Goal: Task Accomplishment & Management: Complete application form

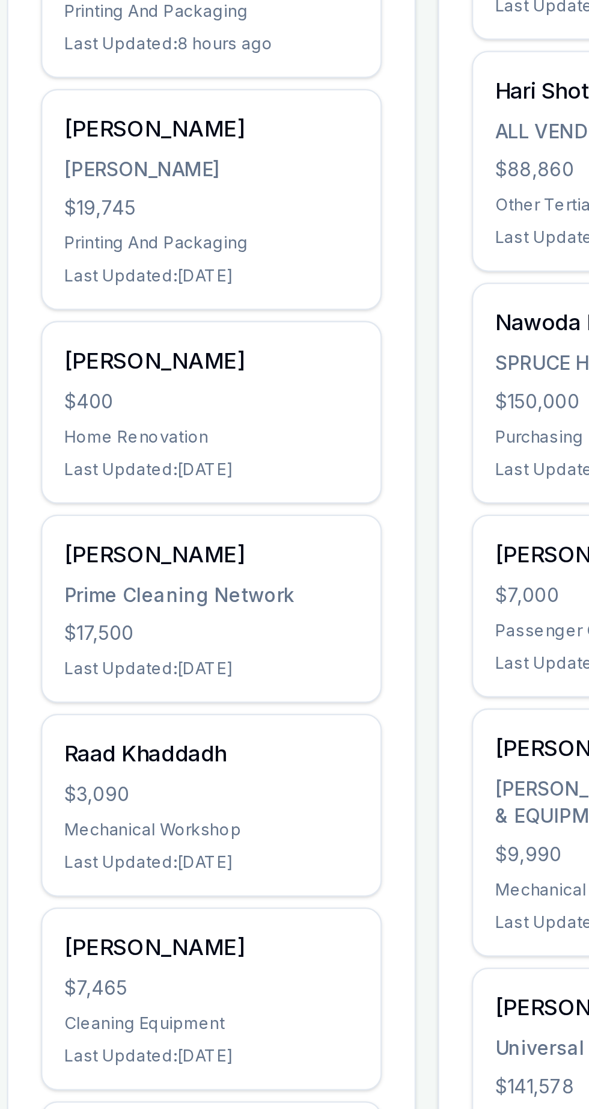
click at [87, 777] on div "Raad Khaddadh" at bounding box center [138, 778] width 130 height 14
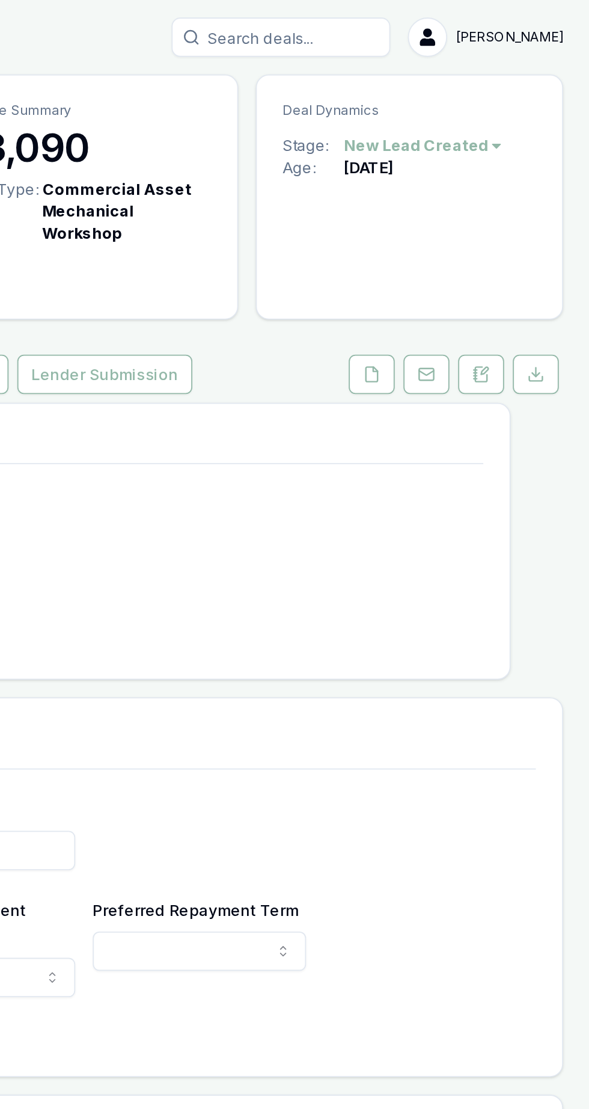
click at [470, 201] on icon at bounding box center [470, 206] width 10 height 10
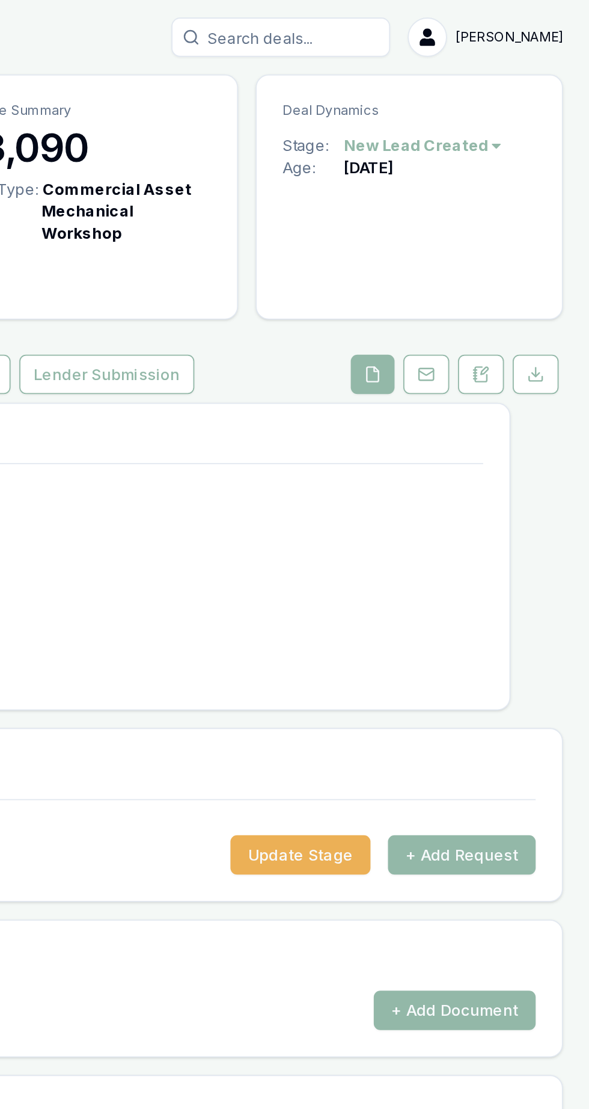
click at [545, 460] on button "+ Add Request" at bounding box center [519, 470] width 81 height 22
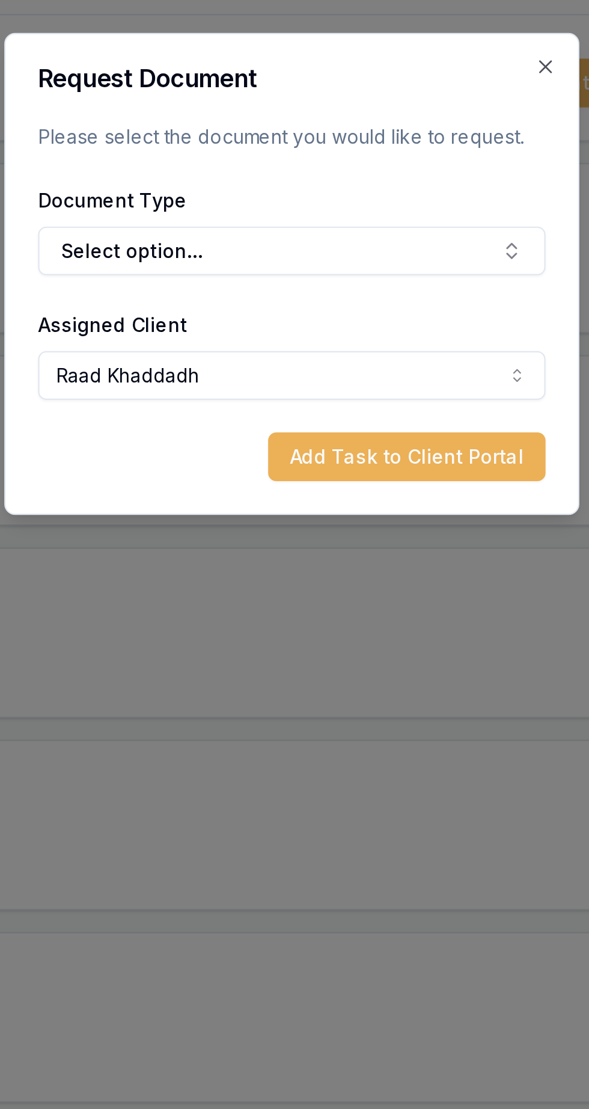
click at [209, 539] on button "Select option..." at bounding box center [294, 544] width 225 height 22
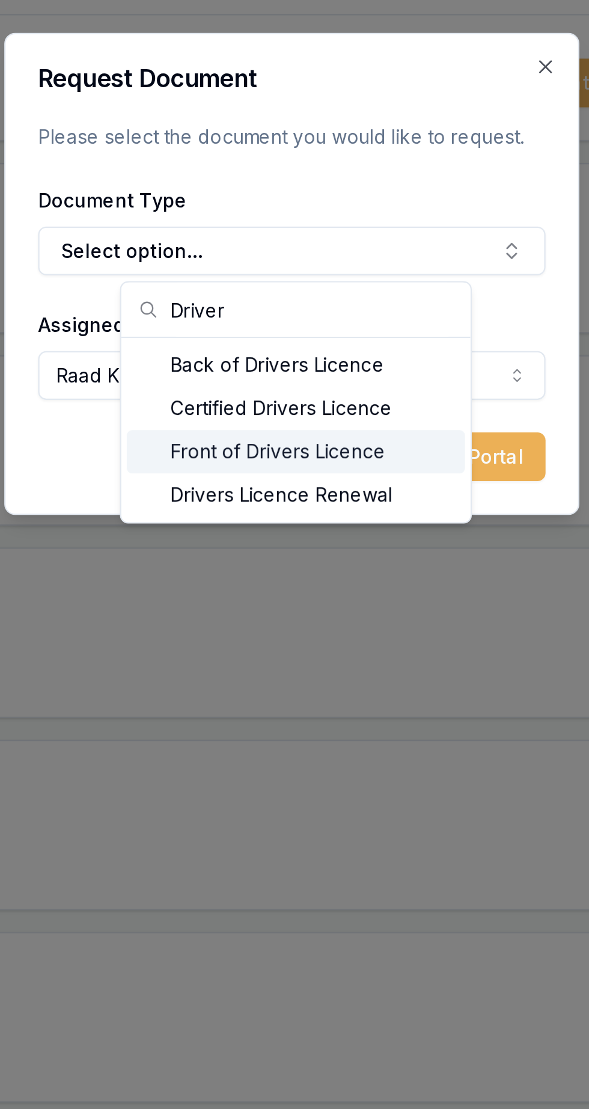
type input "Driver"
click at [249, 633] on div "Front of Drivers Licence" at bounding box center [296, 632] width 150 height 19
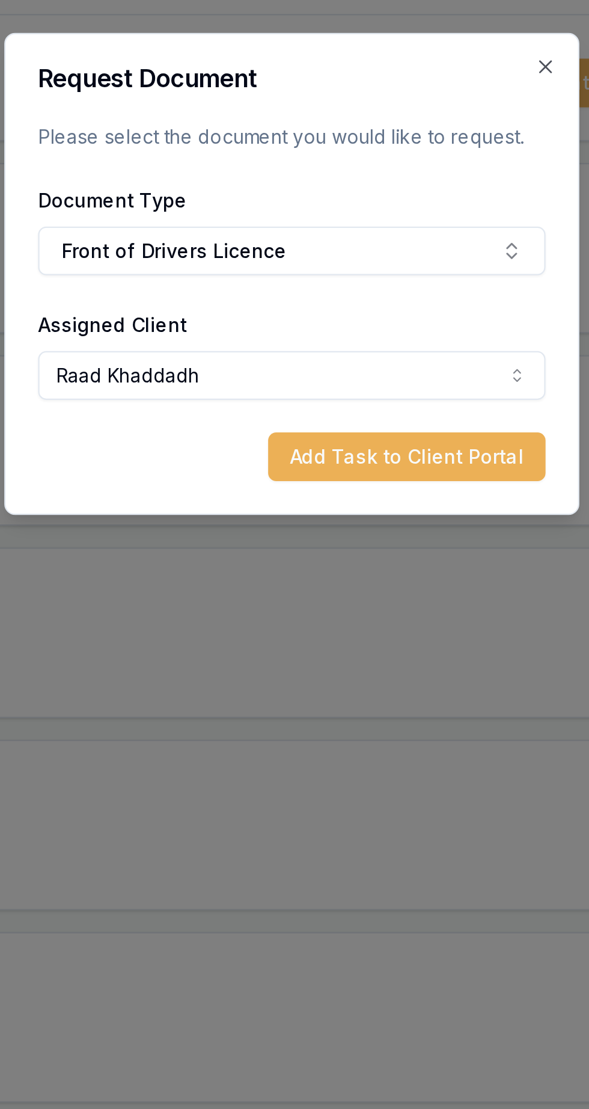
click at [385, 640] on button "Add Task to Client Portal" at bounding box center [345, 636] width 123 height 22
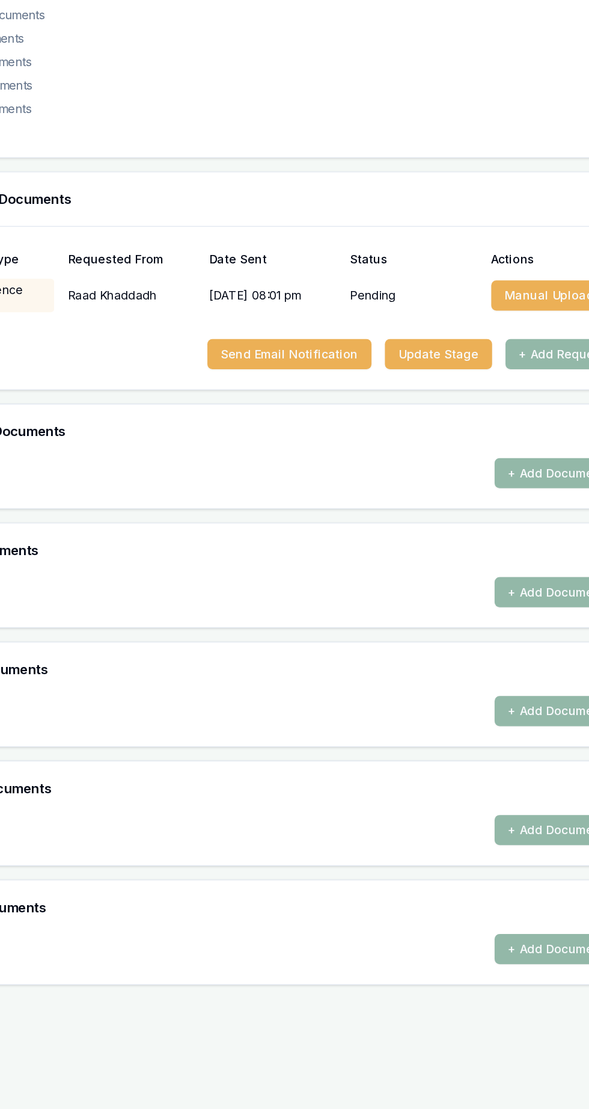
scroll to position [61, 0]
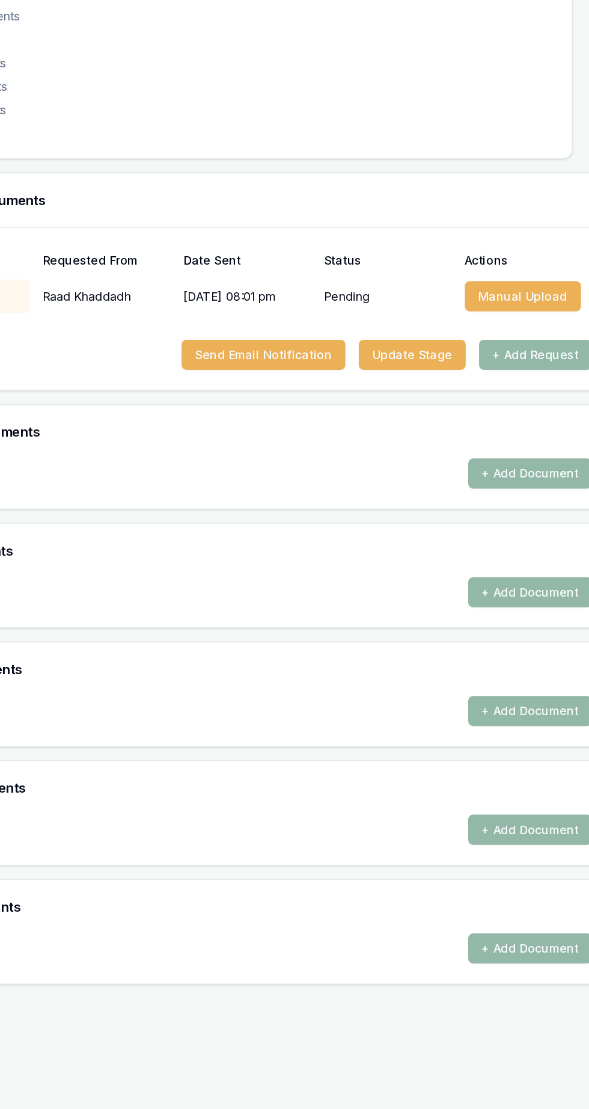
click at [494, 520] on button "+ Add Request" at bounding box center [519, 531] width 81 height 22
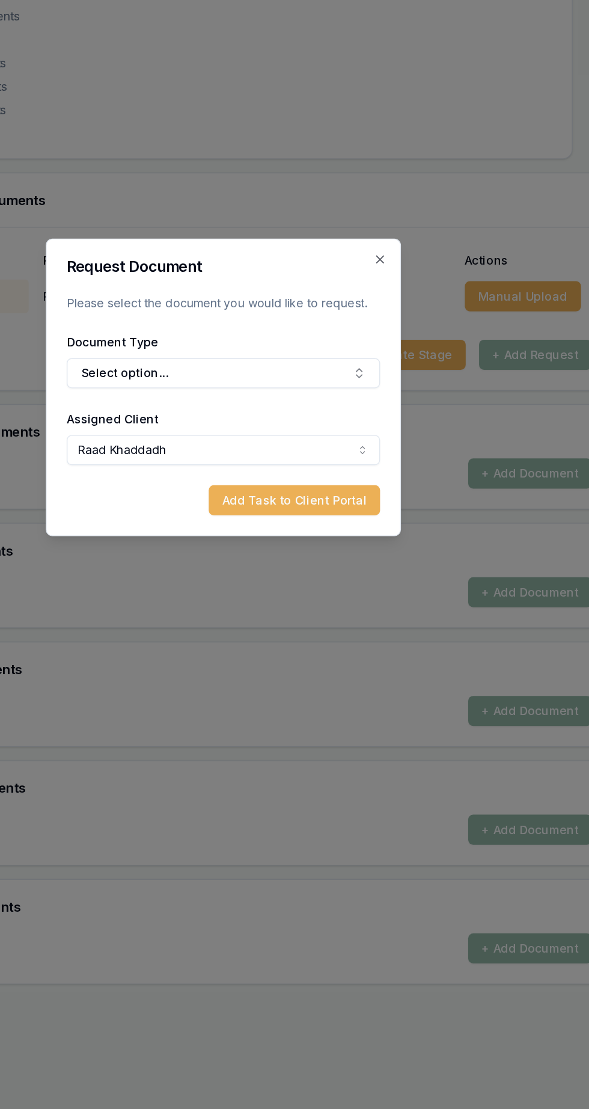
click at [204, 542] on button "Select option..." at bounding box center [294, 544] width 225 height 22
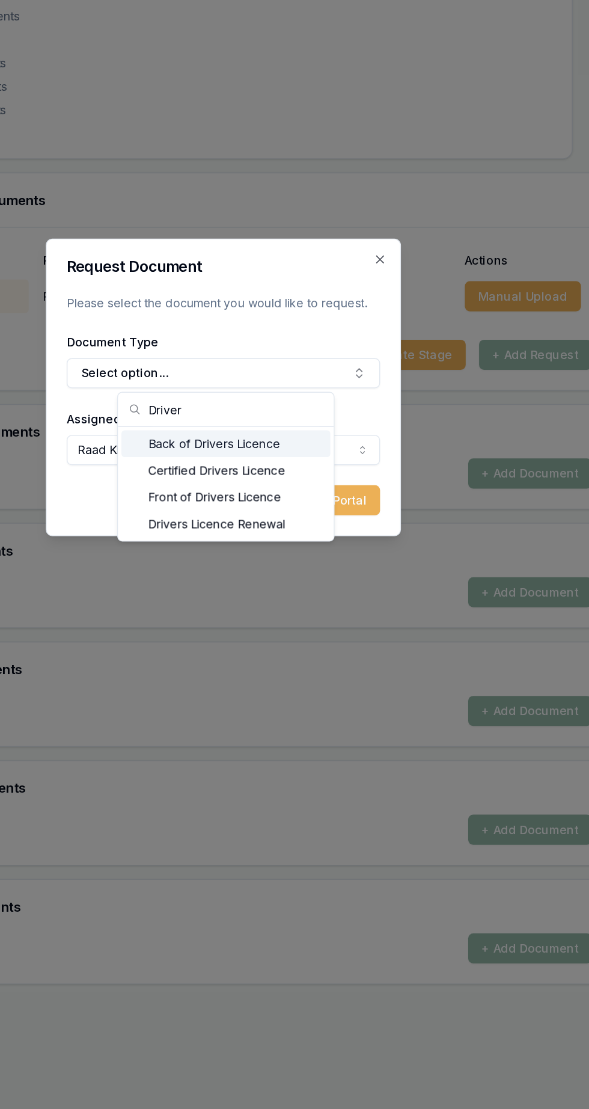
type input "Driver"
click at [246, 595] on div "Back of Drivers Licence" at bounding box center [296, 594] width 150 height 19
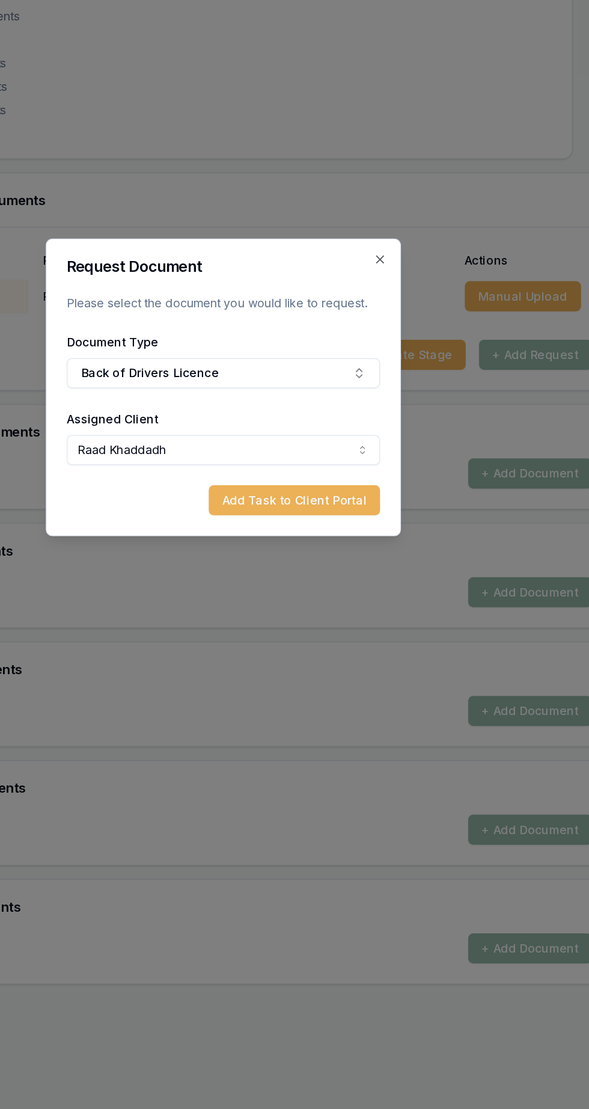
click at [313, 635] on button "Add Task to Client Portal" at bounding box center [345, 636] width 123 height 22
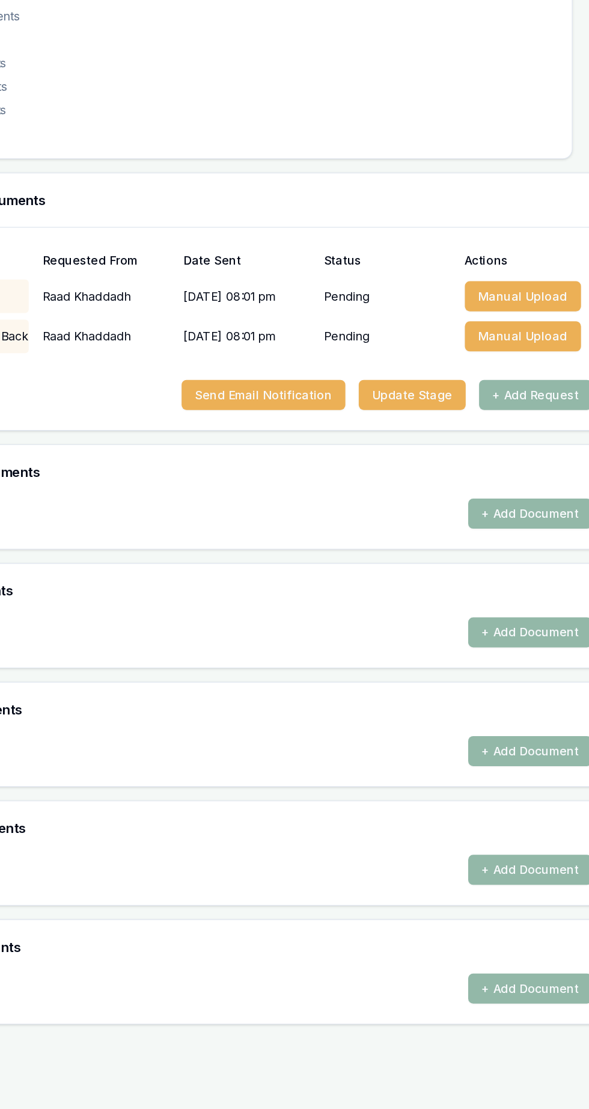
click at [506, 549] on button "+ Add Request" at bounding box center [519, 560] width 81 height 22
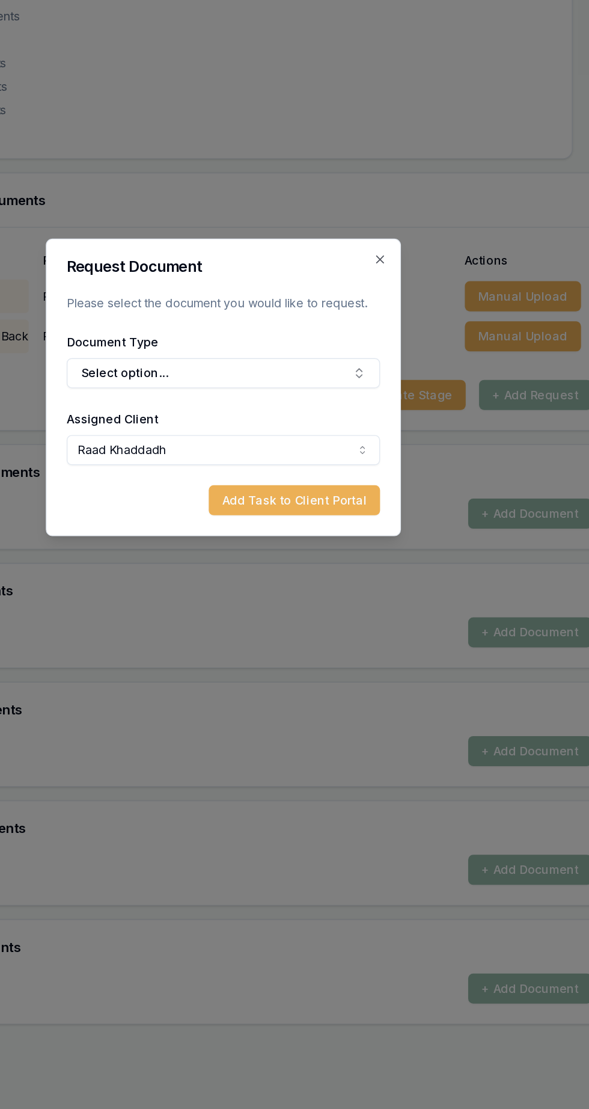
click at [209, 539] on button "Select option..." at bounding box center [294, 544] width 225 height 22
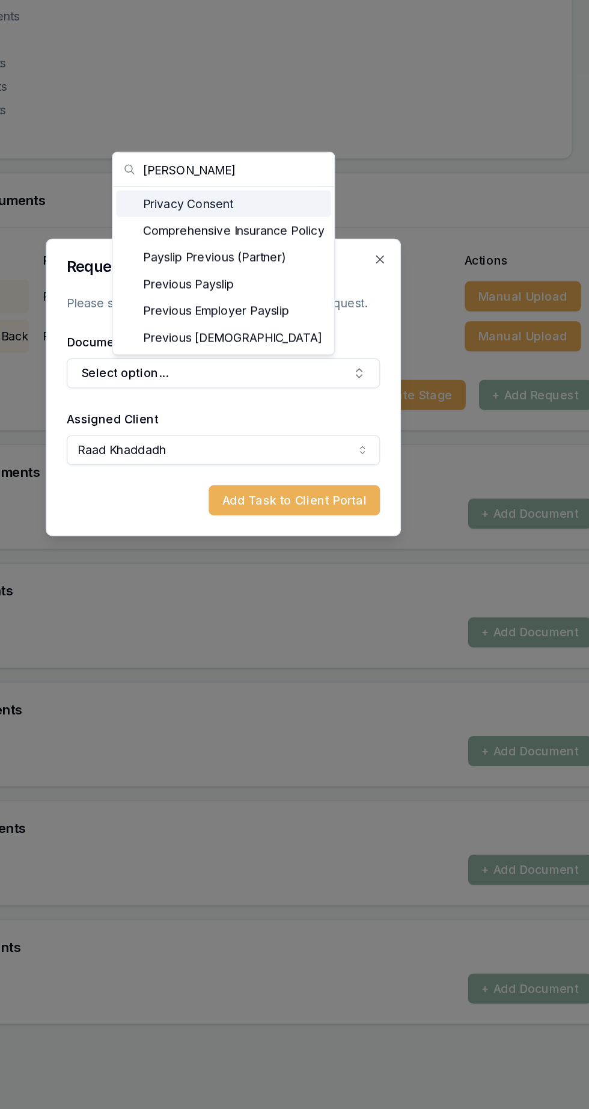
type input "Priva"
click at [250, 423] on div "Privacy Consent" at bounding box center [295, 421] width 155 height 19
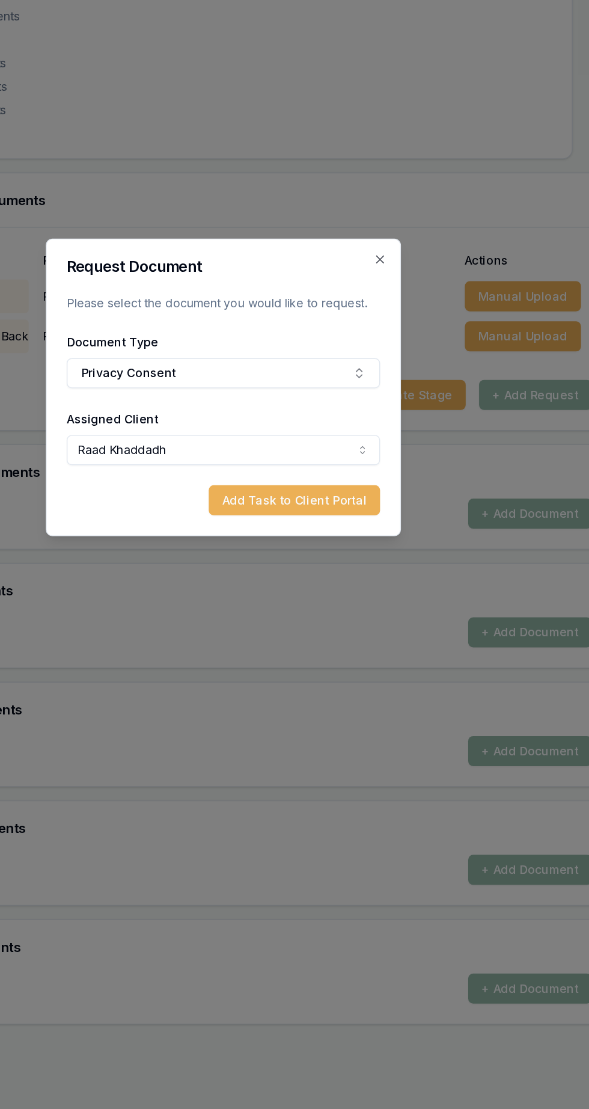
click at [315, 637] on button "Add Task to Client Portal" at bounding box center [345, 636] width 123 height 22
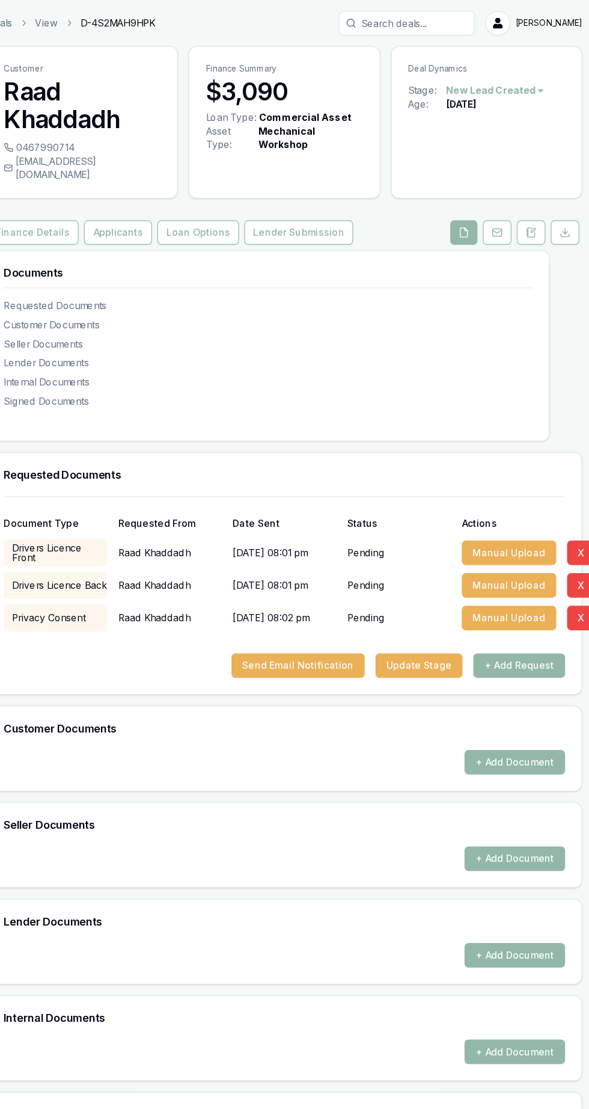
scroll to position [0, 0]
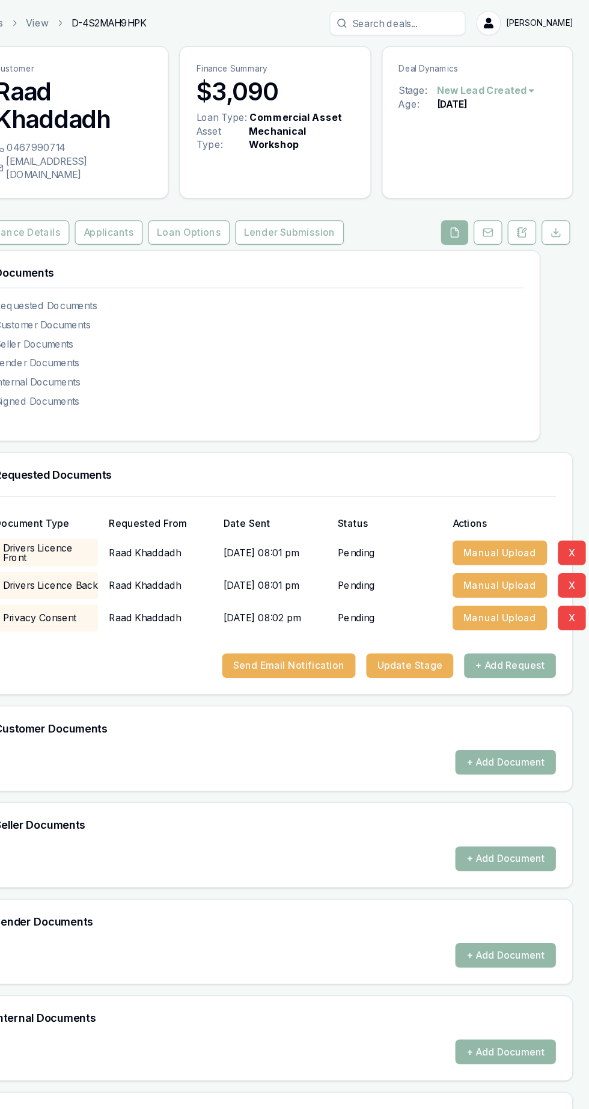
click at [292, 578] on button "Send Email Notification" at bounding box center [324, 589] width 118 height 22
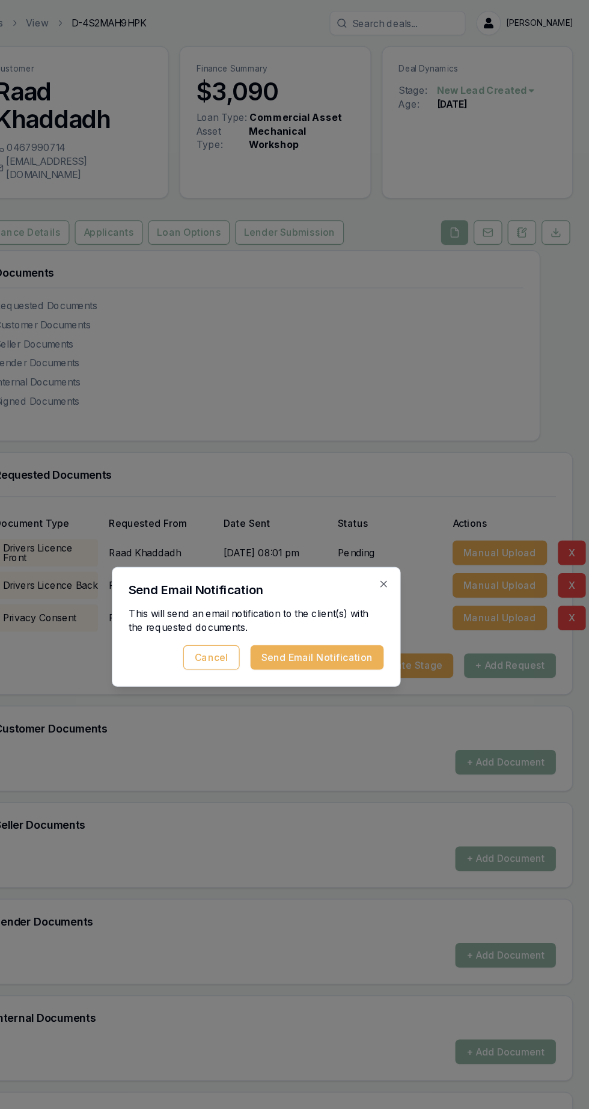
click at [376, 584] on button "Send Email Notification" at bounding box center [349, 582] width 118 height 22
